Goal: Information Seeking & Learning: Learn about a topic

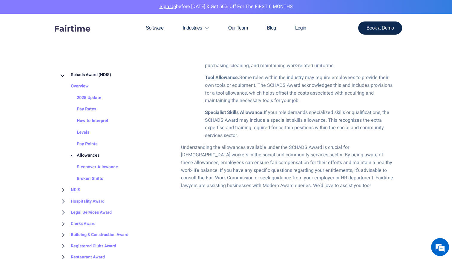
scroll to position [606, 0]
click at [97, 179] on link "Broken Shifts" at bounding box center [84, 179] width 38 height 12
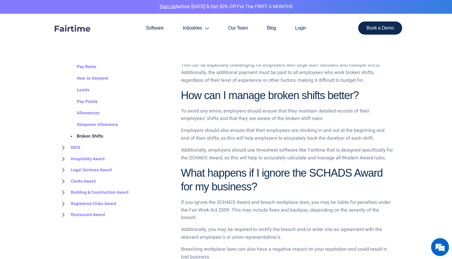
scroll to position [485, 0]
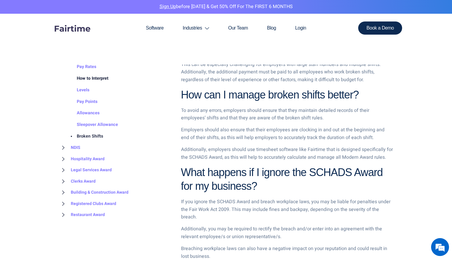
click at [96, 78] on link "How to Interpret" at bounding box center [87, 79] width 44 height 12
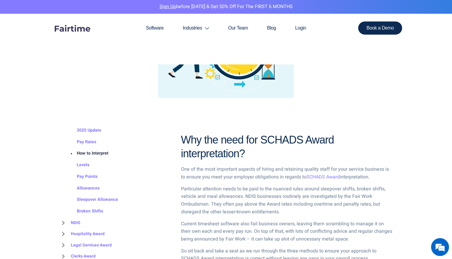
scroll to position [152, 0]
